Goal: Transaction & Acquisition: Purchase product/service

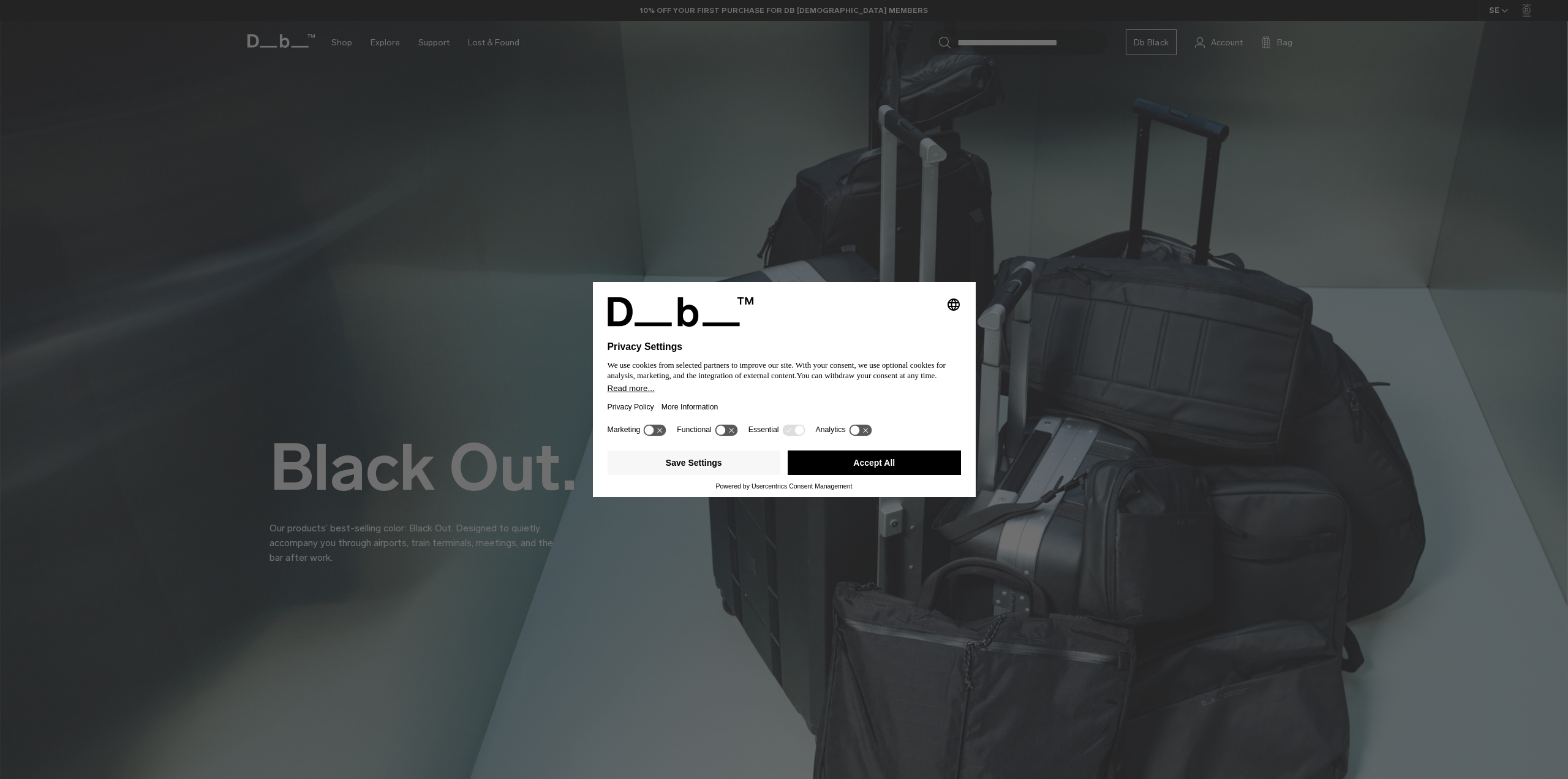
click at [889, 457] on button "Accept All" at bounding box center [875, 463] width 174 height 24
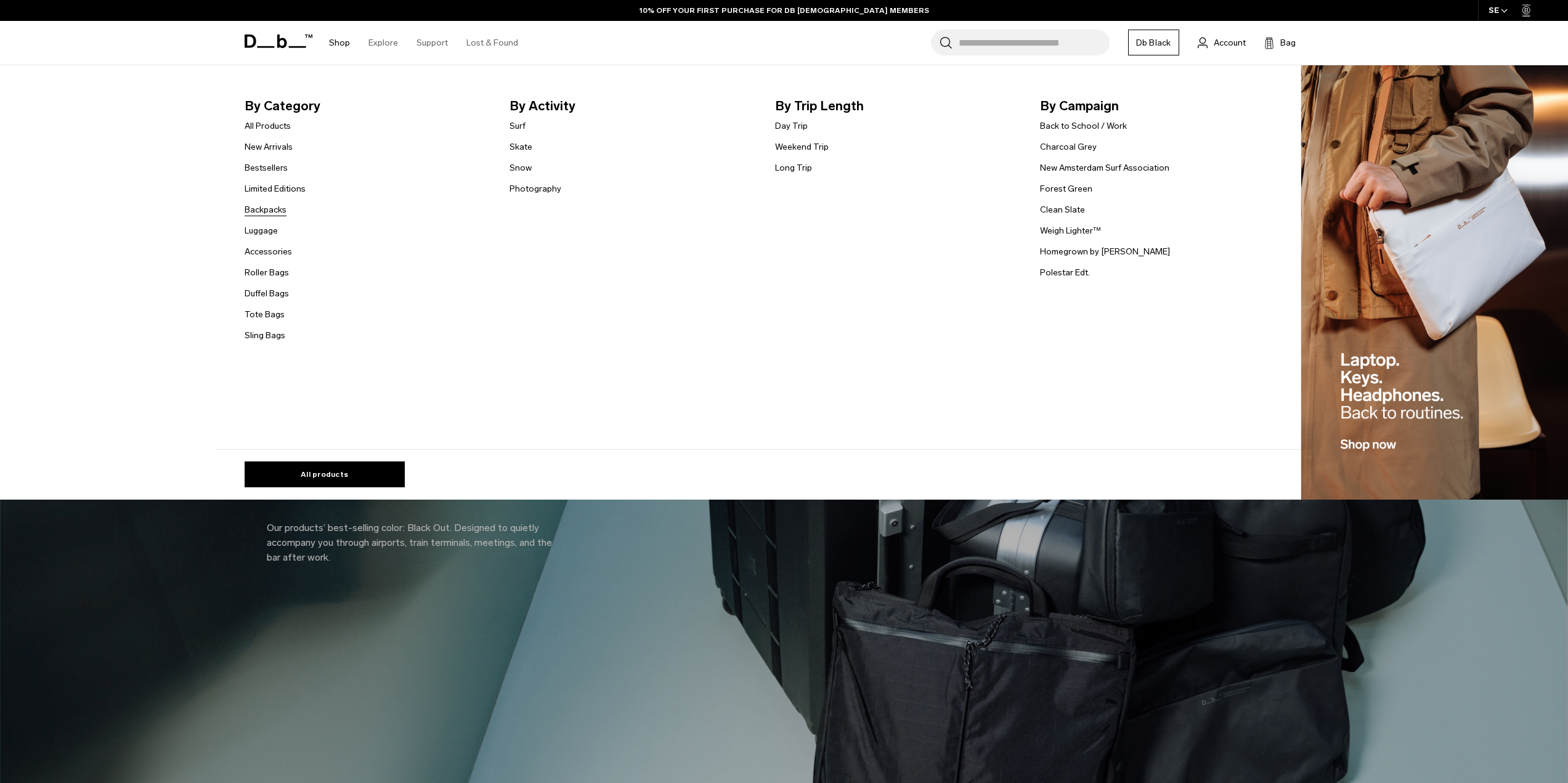
click at [273, 204] on link "Backpacks" at bounding box center [265, 210] width 42 height 13
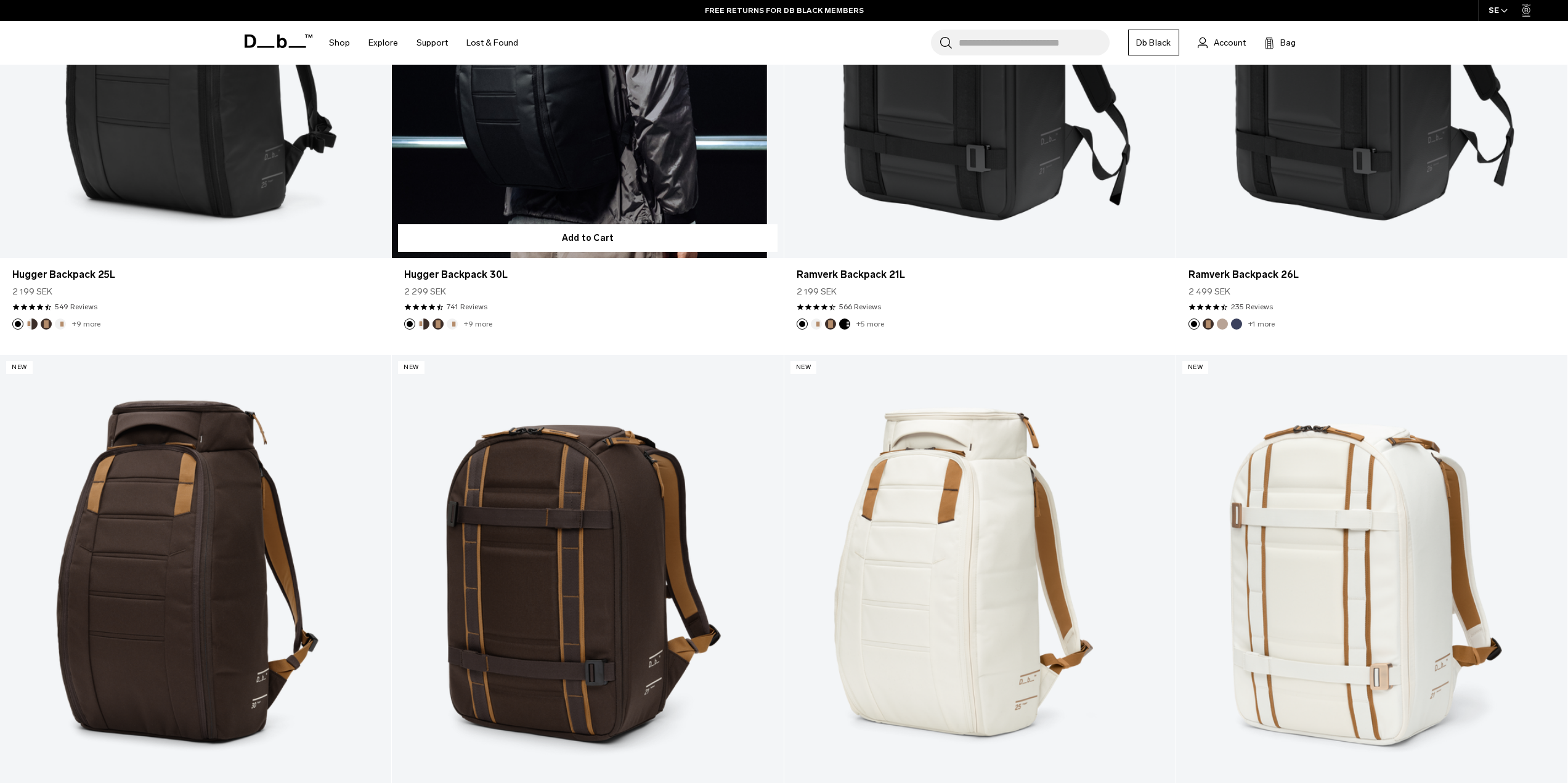
scroll to position [370, 0]
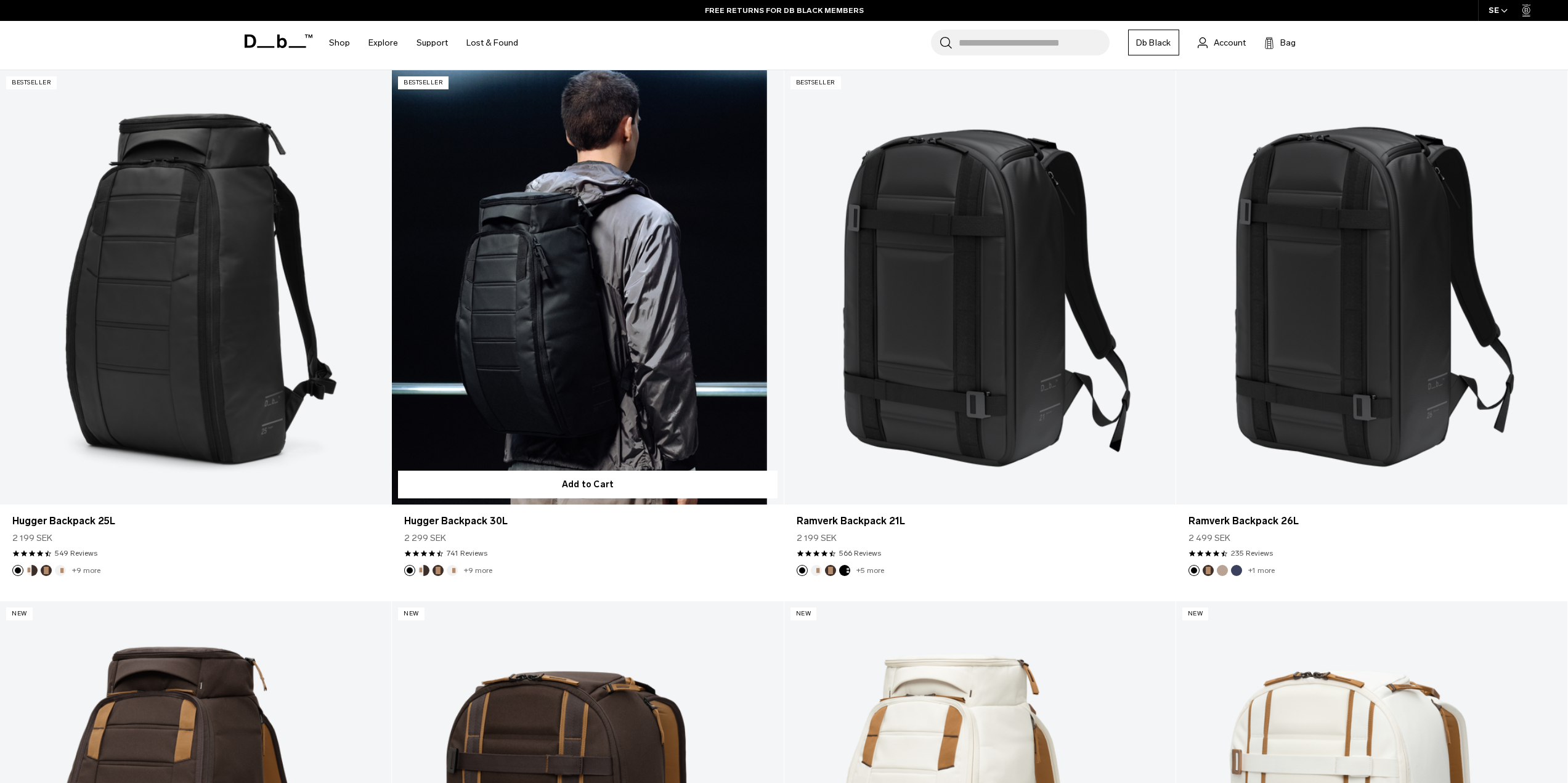
click at [599, 418] on link "Hugger Backpack 30L" at bounding box center [587, 287] width 392 height 435
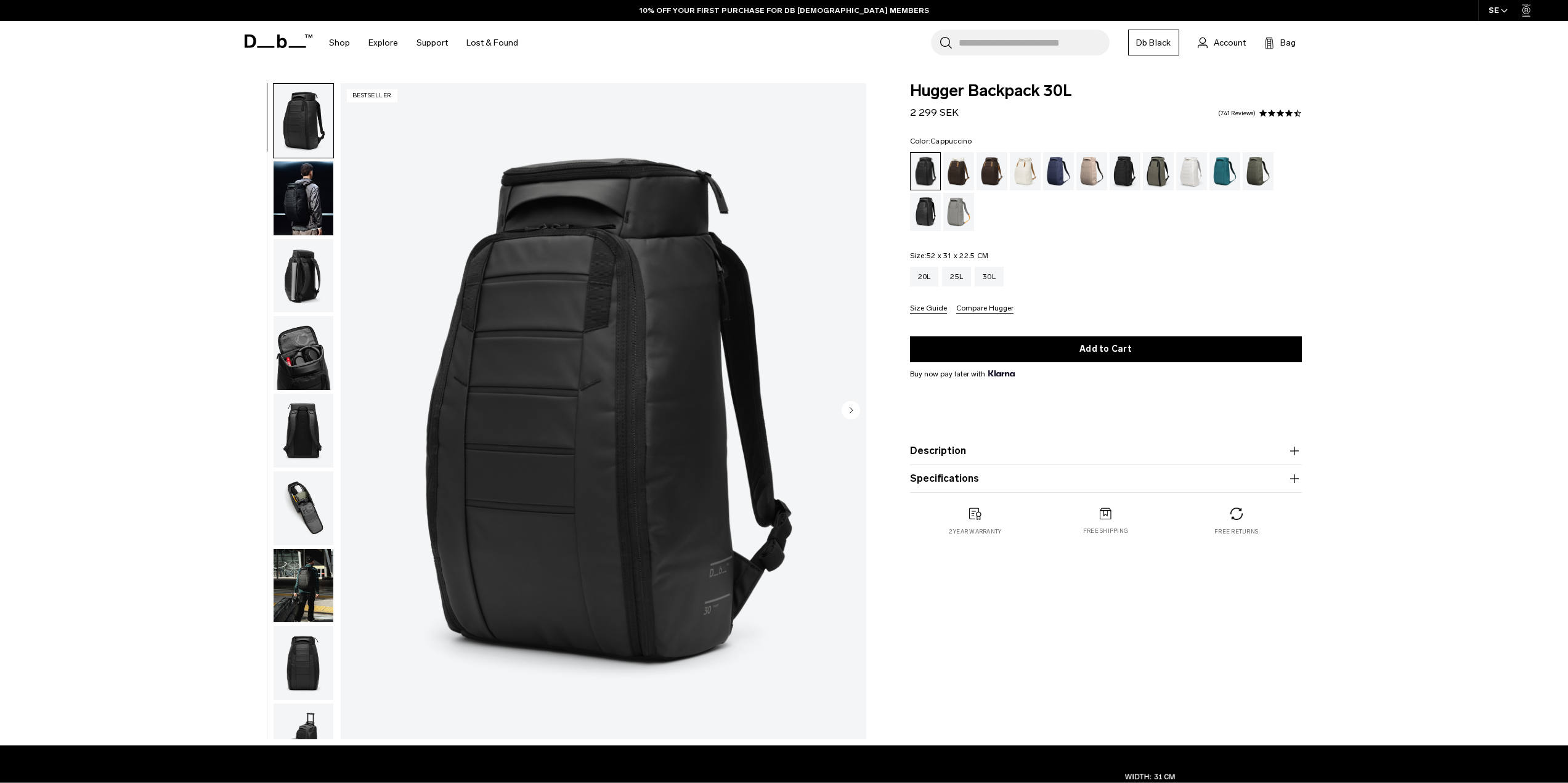
click at [946, 174] on div "Cappuccino" at bounding box center [959, 171] width 32 height 38
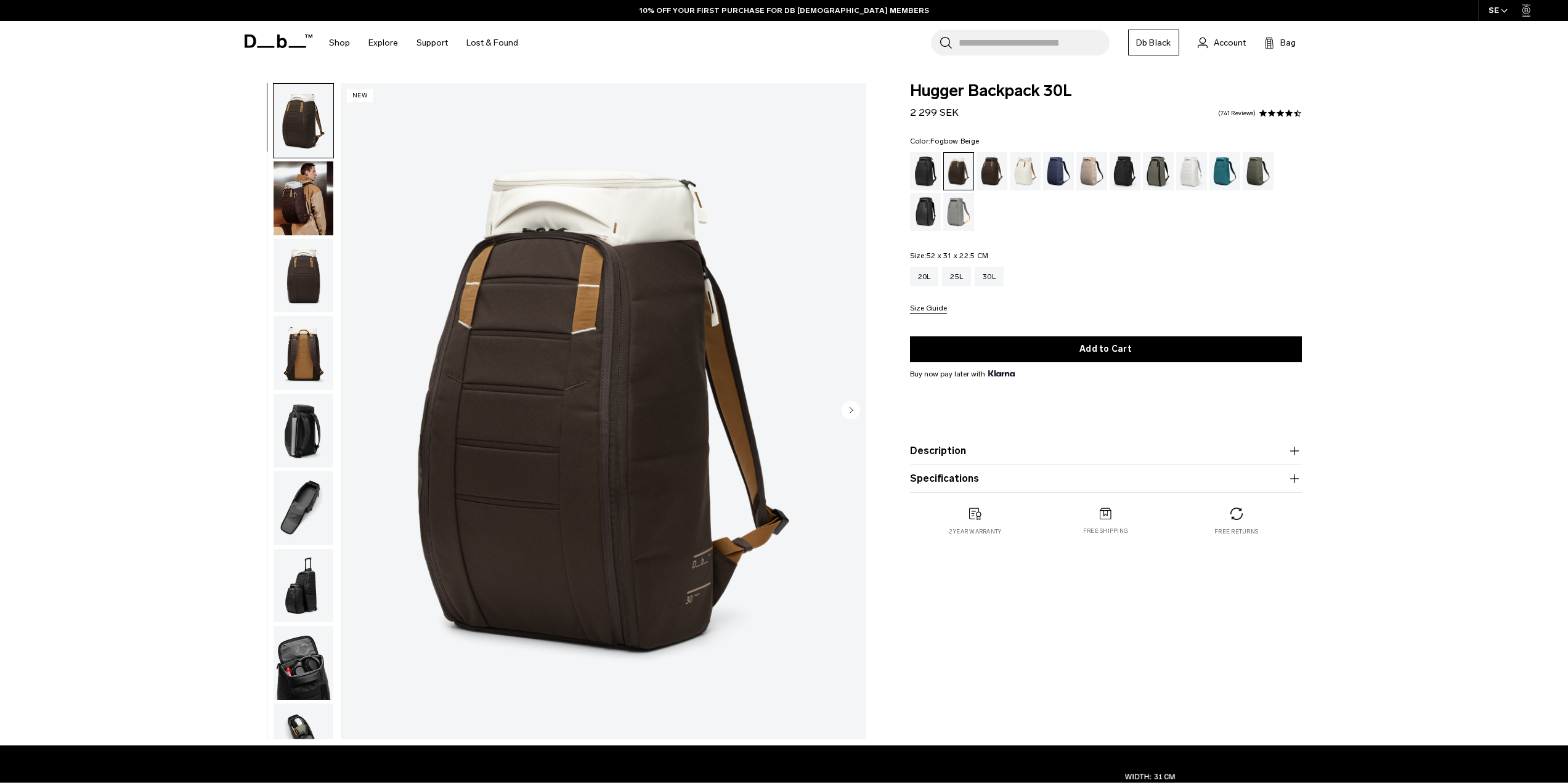
click at [1081, 169] on div "Fogbow Beige" at bounding box center [1093, 171] width 32 height 38
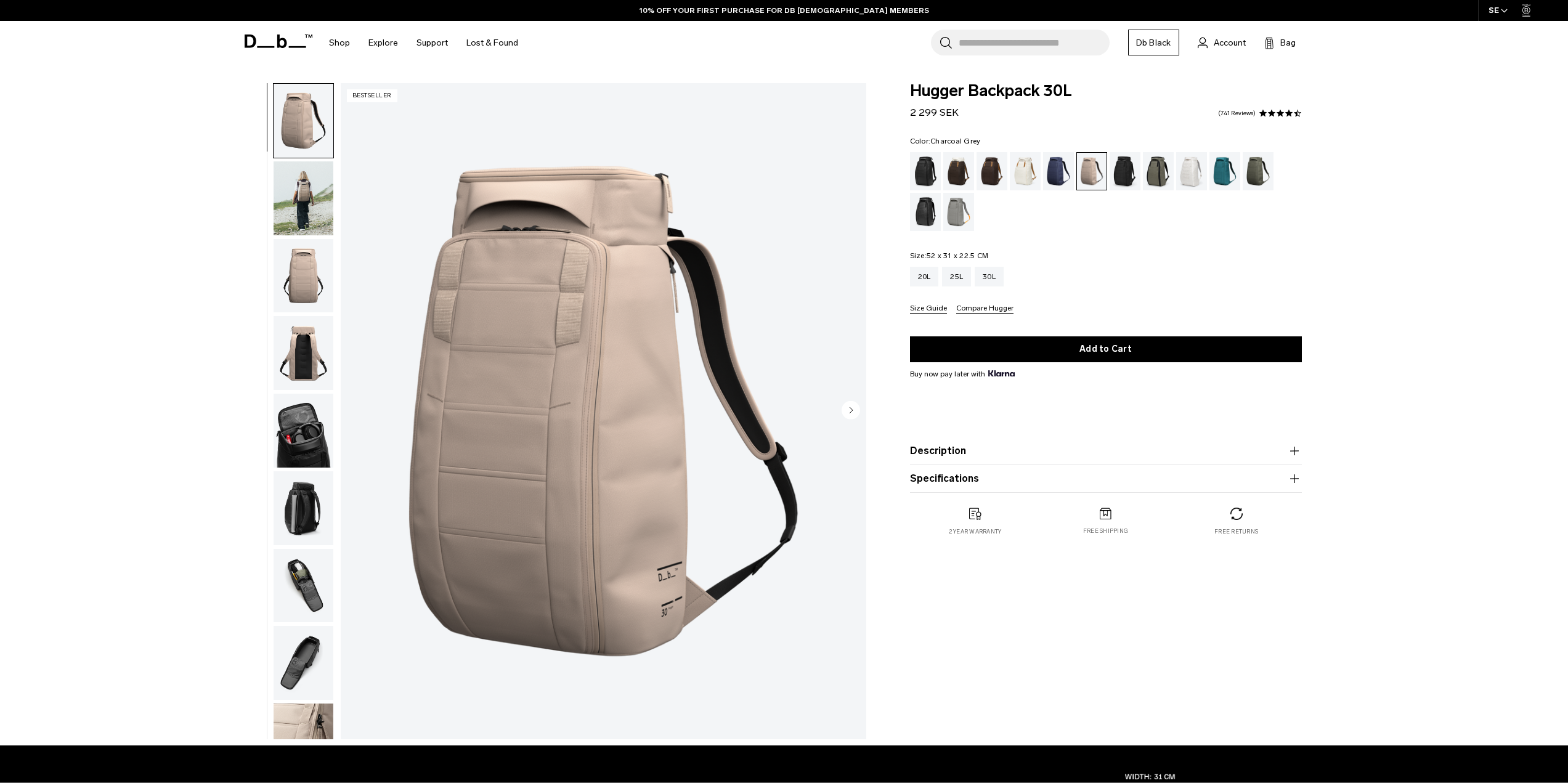
click at [1116, 168] on div "Charcoal Grey" at bounding box center [1126, 171] width 32 height 38
